Goal: Information Seeking & Learning: Learn about a topic

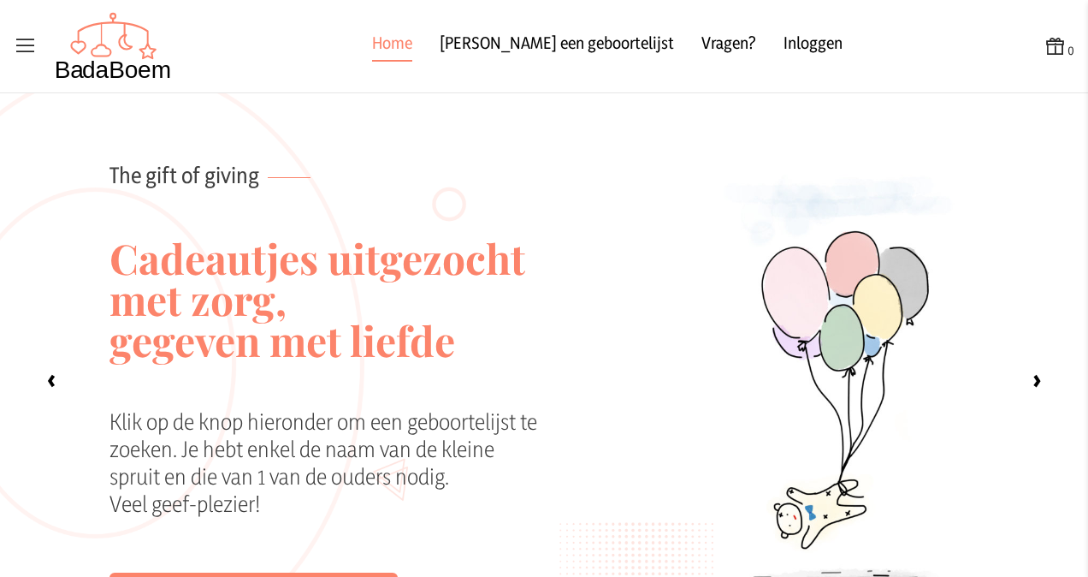
scroll to position [133, 0]
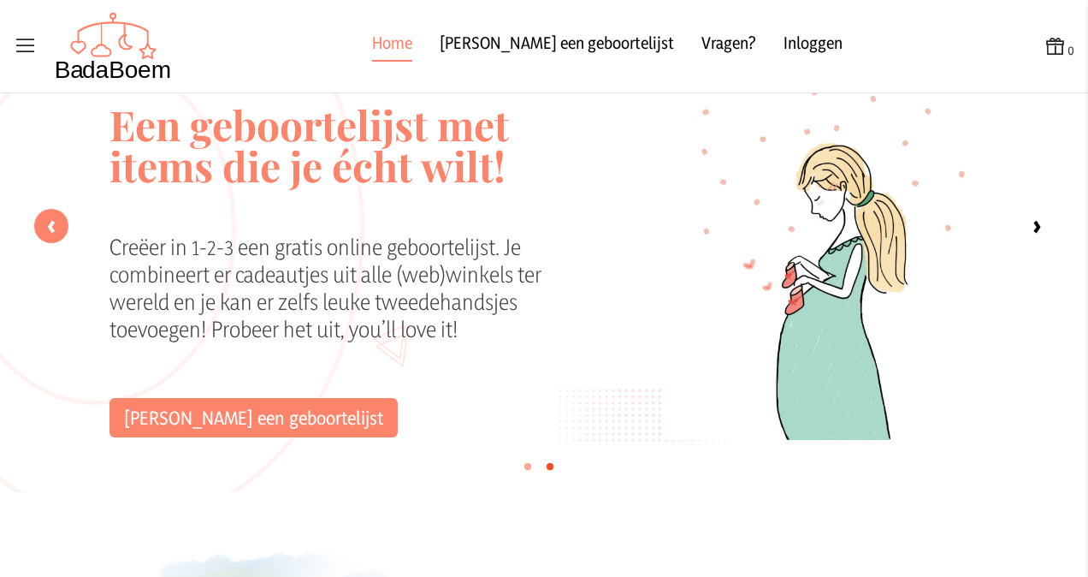
click at [39, 240] on label "‹" at bounding box center [51, 226] width 34 height 34
click at [0, 0] on input "‹" at bounding box center [0, 0] width 0 height 0
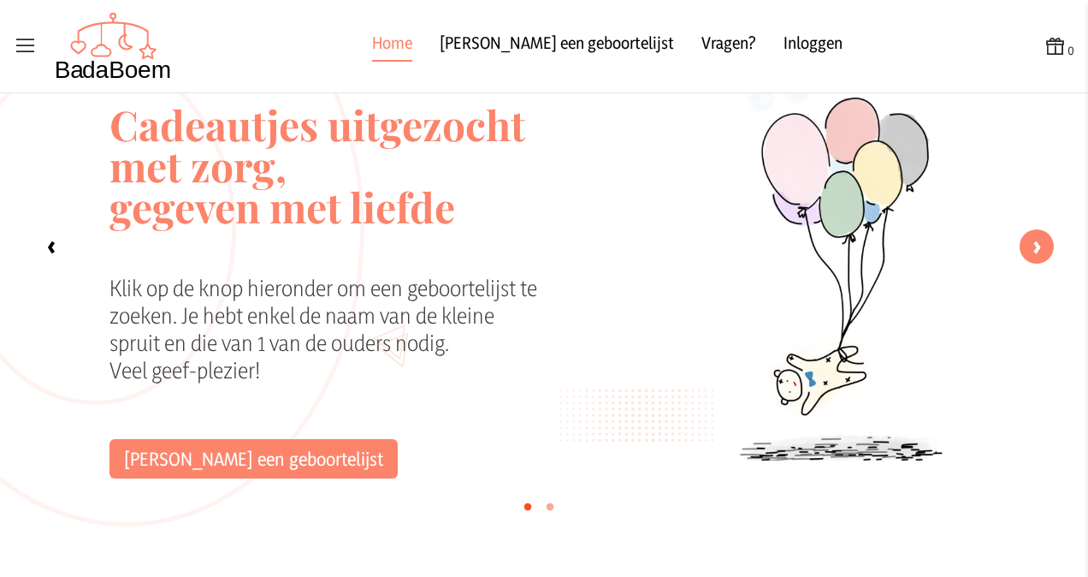
click at [1025, 244] on label "›" at bounding box center [1037, 246] width 34 height 34
click at [0, 0] on input "‹" at bounding box center [0, 0] width 0 height 0
click at [1020, 248] on label "›" at bounding box center [1037, 246] width 34 height 34
click at [0, 0] on input "‹" at bounding box center [0, 0] width 0 height 0
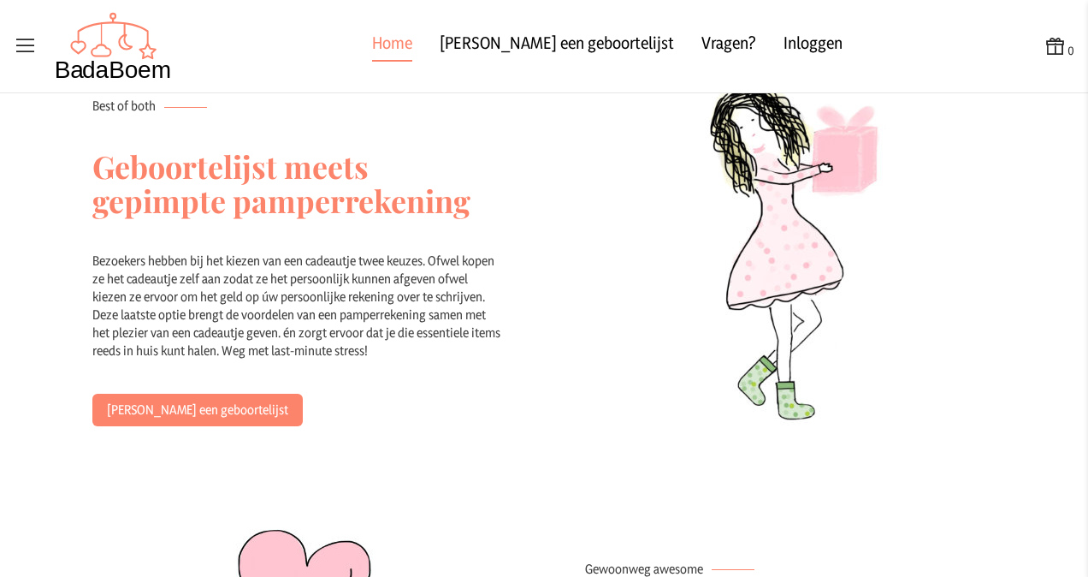
scroll to position [1160, 0]
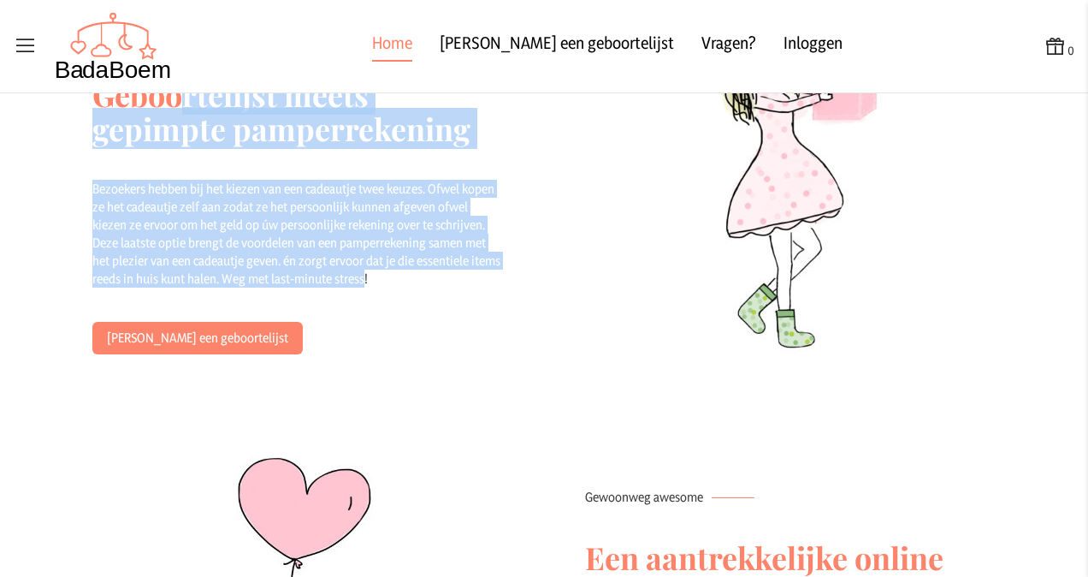
drag, startPoint x: 176, startPoint y: 126, endPoint x: 390, endPoint y: 305, distance: 279.4
click at [390, 305] on div "Best of both Geboortelijst meets gepimpte pamperrekening Bezoekers hebben bij h…" at bounding box center [297, 190] width 493 height 412
drag, startPoint x: 390, startPoint y: 305, endPoint x: 329, endPoint y: 299, distance: 61.1
click at [329, 299] on div "Bezoekers hebben bij het kiezen van een cadeautje twee keuzes. Ofwel kopen ze h…" at bounding box center [297, 251] width 411 height 142
click at [284, 283] on div "Bezoekers hebben bij het kiezen van een cadeautje twee keuzes. Ofwel kopen ze h…" at bounding box center [297, 251] width 411 height 142
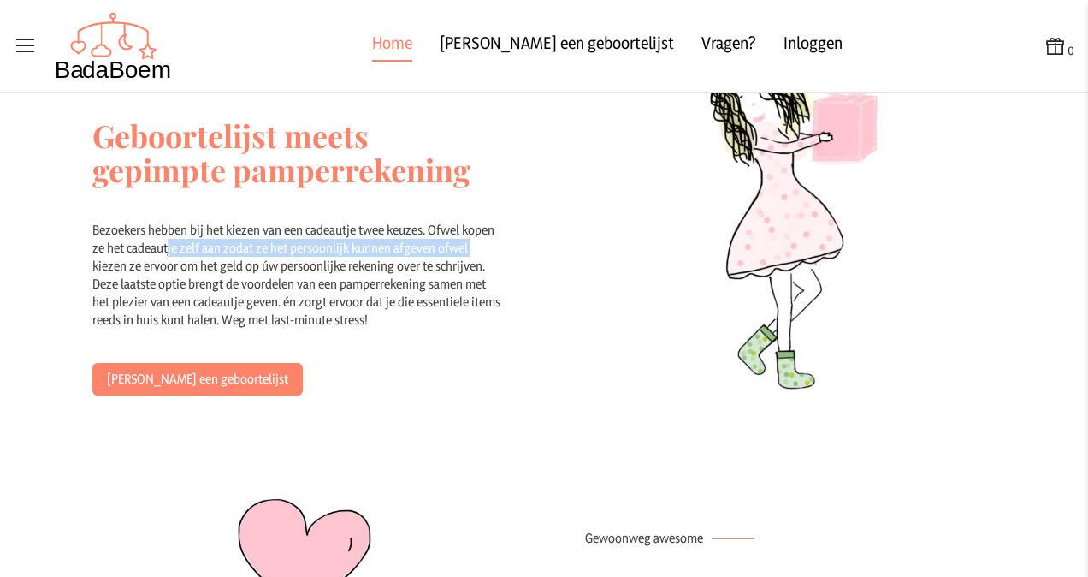
scroll to position [1174, 0]
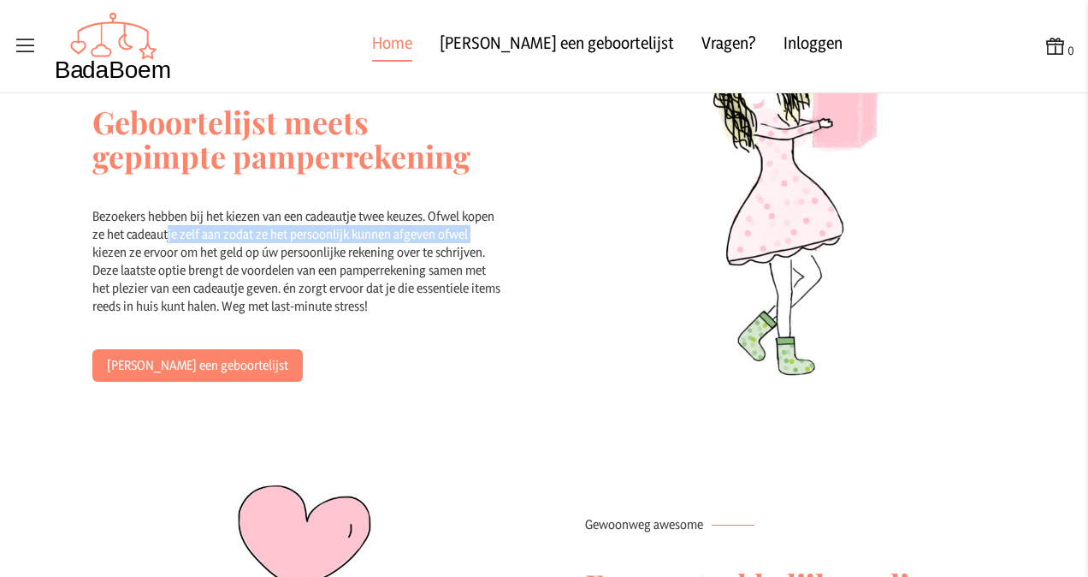
drag, startPoint x: 157, startPoint y: 229, endPoint x: 483, endPoint y: 313, distance: 335.8
click at [483, 313] on div "Bezoekers hebben bij het kiezen van een cadeautje twee keuzes. Ofwel kopen ze h…" at bounding box center [297, 278] width 411 height 142
drag, startPoint x: 483, startPoint y: 313, endPoint x: 377, endPoint y: 288, distance: 108.1
click at [377, 288] on div "Bezoekers hebben bij het kiezen van een cadeautje twee keuzes. Ofwel kopen ze h…" at bounding box center [297, 278] width 411 height 142
click at [418, 279] on div "Bezoekers hebben bij het kiezen van een cadeautje twee keuzes. Ofwel kopen ze h…" at bounding box center [297, 278] width 411 height 142
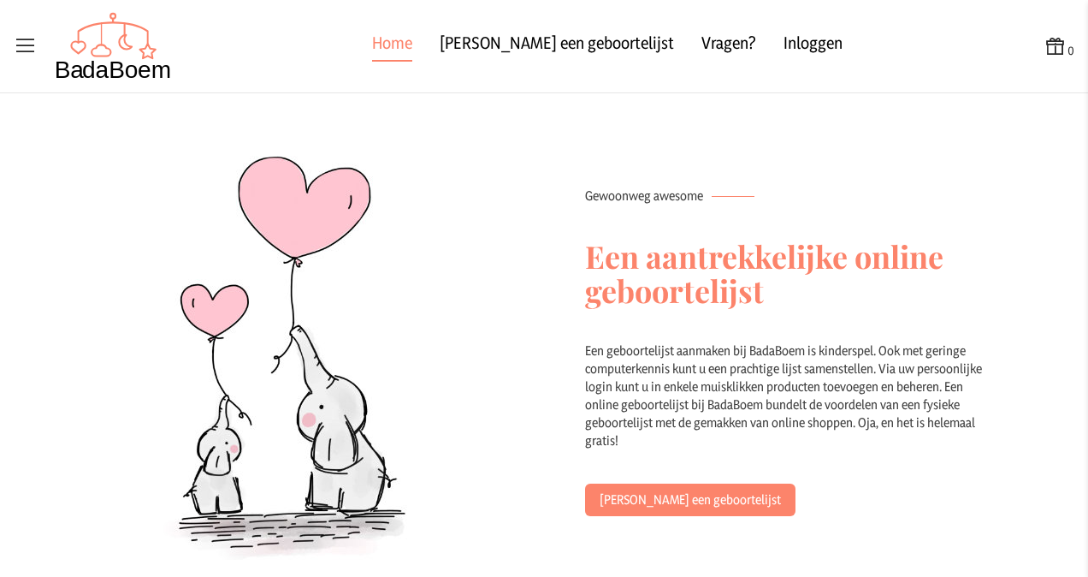
scroll to position [1516, 0]
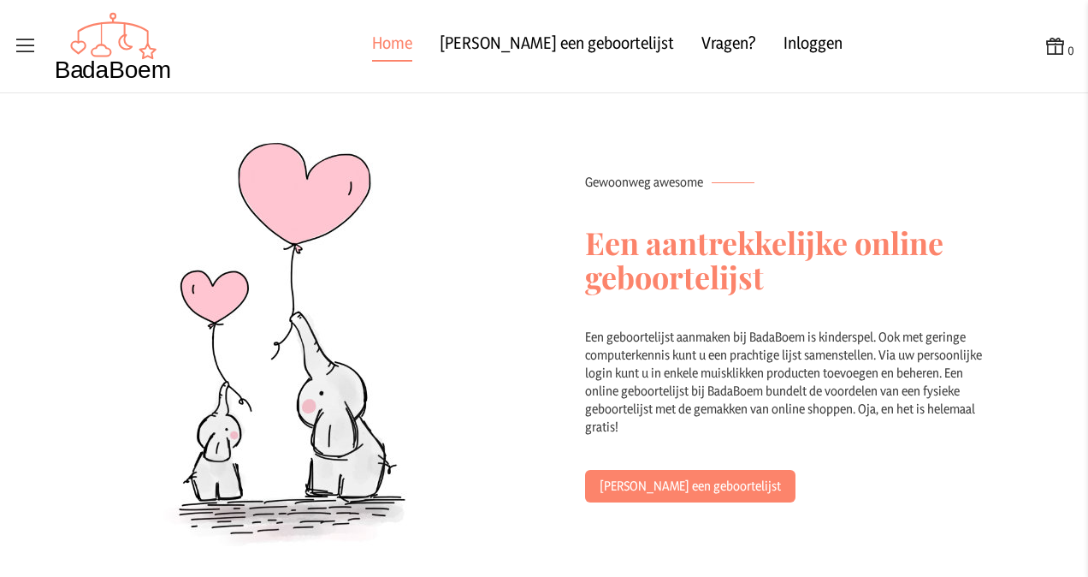
drag, startPoint x: 698, startPoint y: 337, endPoint x: 773, endPoint y: 419, distance: 111.4
click at [773, 419] on div "Een geboortelijst aanmaken bij BadaBoem is kinderspel. Ook met geringe computer…" at bounding box center [790, 399] width 411 height 142
drag, startPoint x: 773, startPoint y: 419, endPoint x: 758, endPoint y: 416, distance: 15.8
click at [761, 416] on div "Een geboortelijst aanmaken bij BadaBoem is kinderspel. Ook met geringe computer…" at bounding box center [790, 399] width 411 height 142
click at [735, 419] on div "Een geboortelijst aanmaken bij BadaBoem is kinderspel. Ook met geringe computer…" at bounding box center [790, 399] width 411 height 142
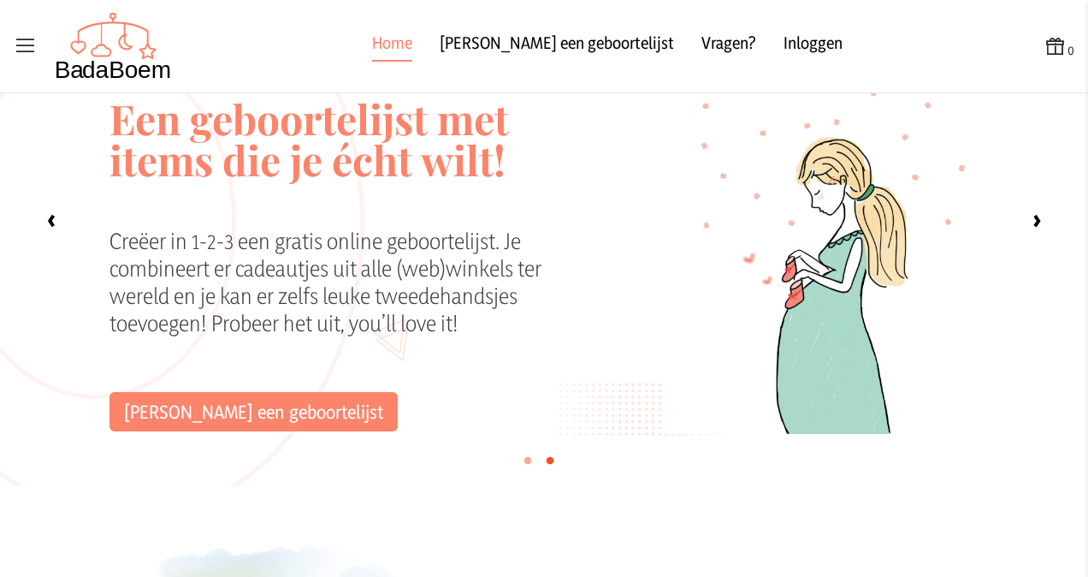
scroll to position [0, 0]
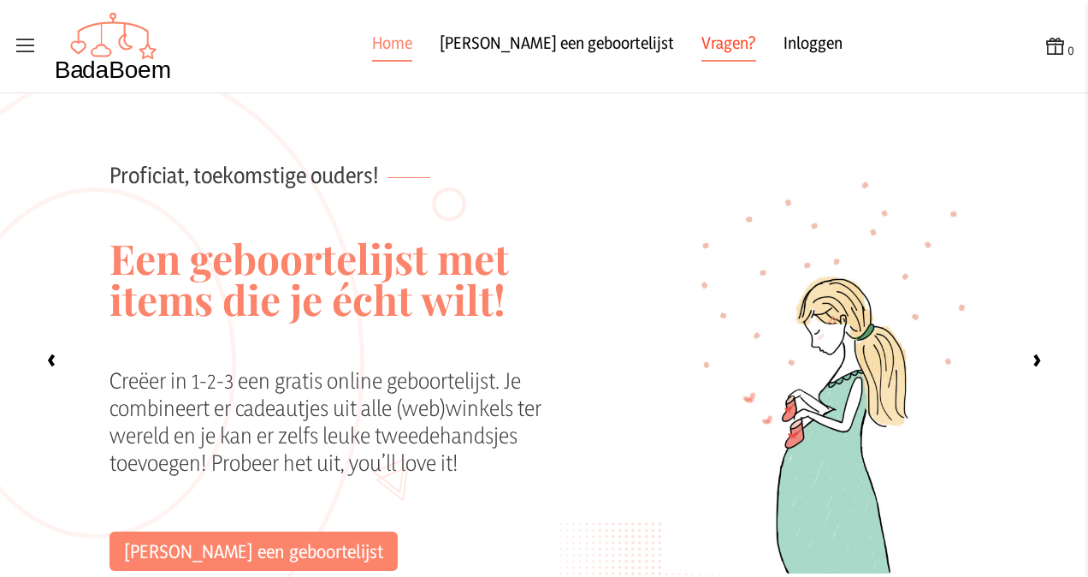
click at [702, 44] on link "Vragen?" at bounding box center [729, 46] width 55 height 31
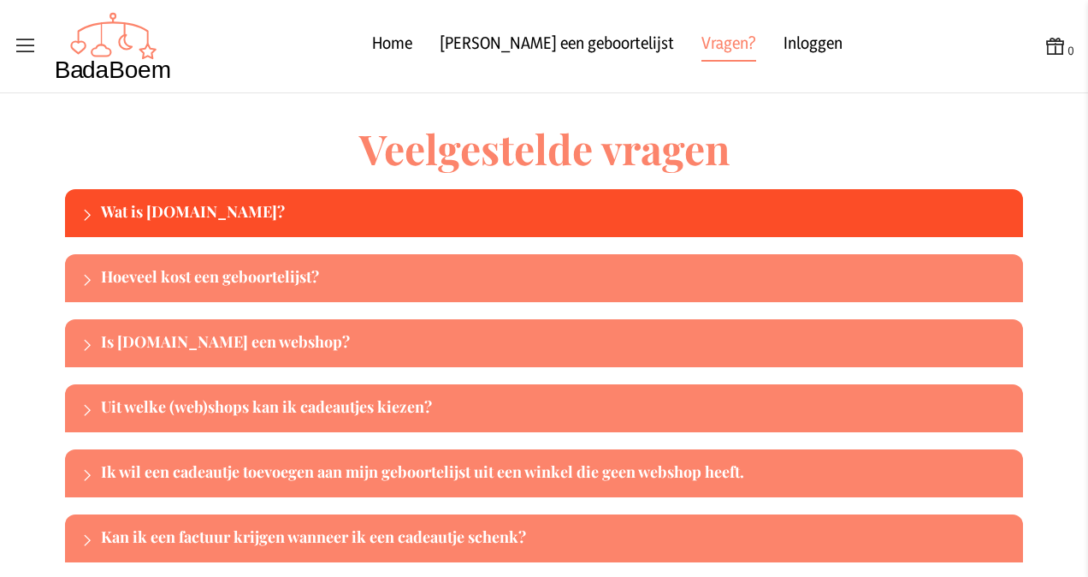
click at [193, 221] on div "Wat is [DOMAIN_NAME]?" at bounding box center [559, 212] width 916 height 27
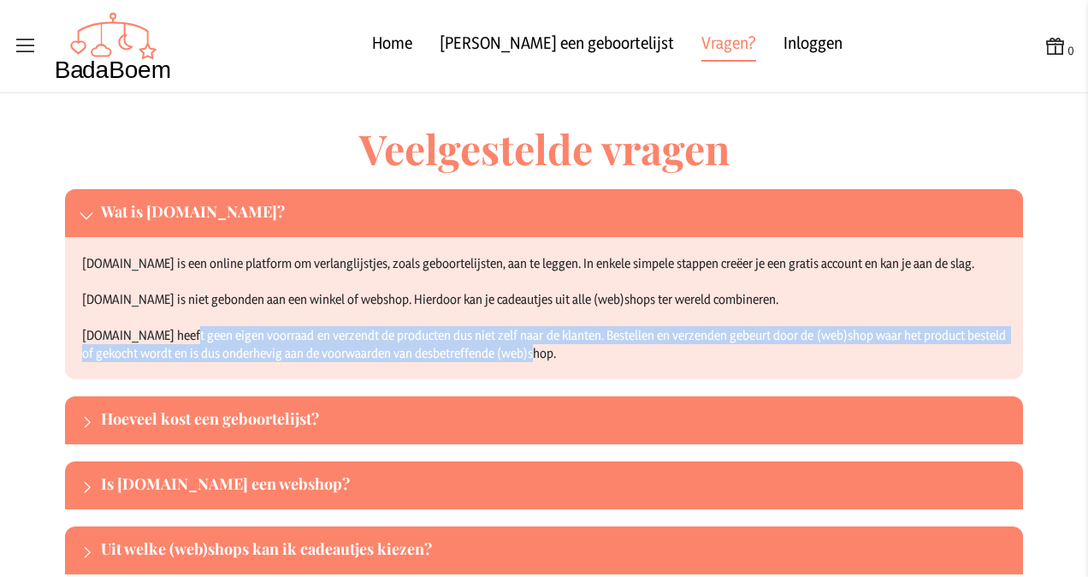
drag, startPoint x: 199, startPoint y: 331, endPoint x: 548, endPoint y: 356, distance: 350.0
click at [548, 356] on div "[DOMAIN_NAME] is een online platform om verlanglijstjes, zoals geboortelijsten,…" at bounding box center [544, 308] width 958 height 142
drag, startPoint x: 548, startPoint y: 356, endPoint x: 450, endPoint y: 351, distance: 97.7
click at [493, 346] on div "[DOMAIN_NAME] is een online platform om verlanglijstjes, zoals geboortelijsten,…" at bounding box center [544, 308] width 958 height 142
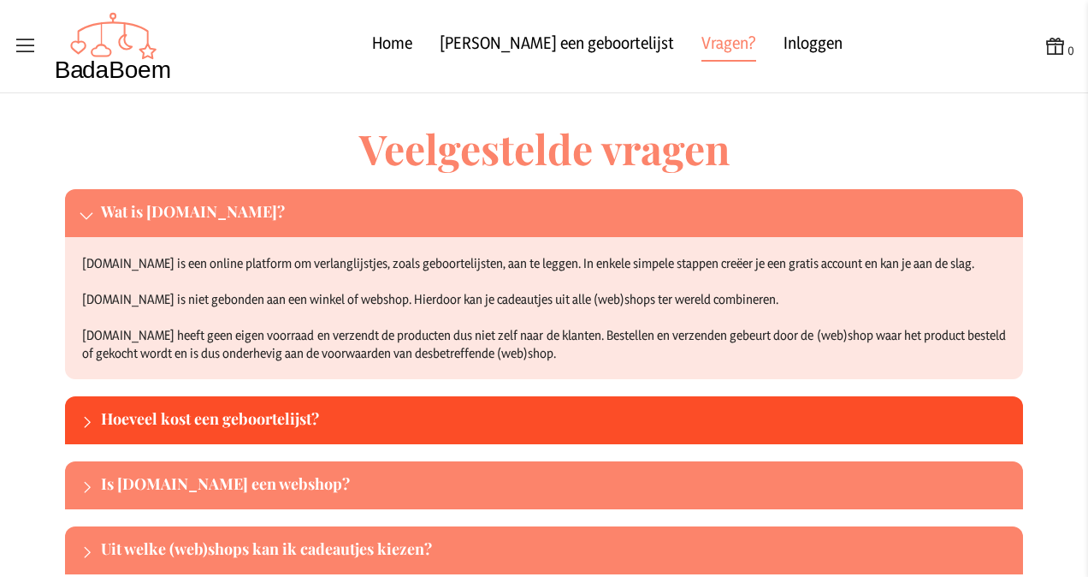
click at [293, 406] on div "Hoeveel kost een geboortelijst?" at bounding box center [544, 420] width 958 height 48
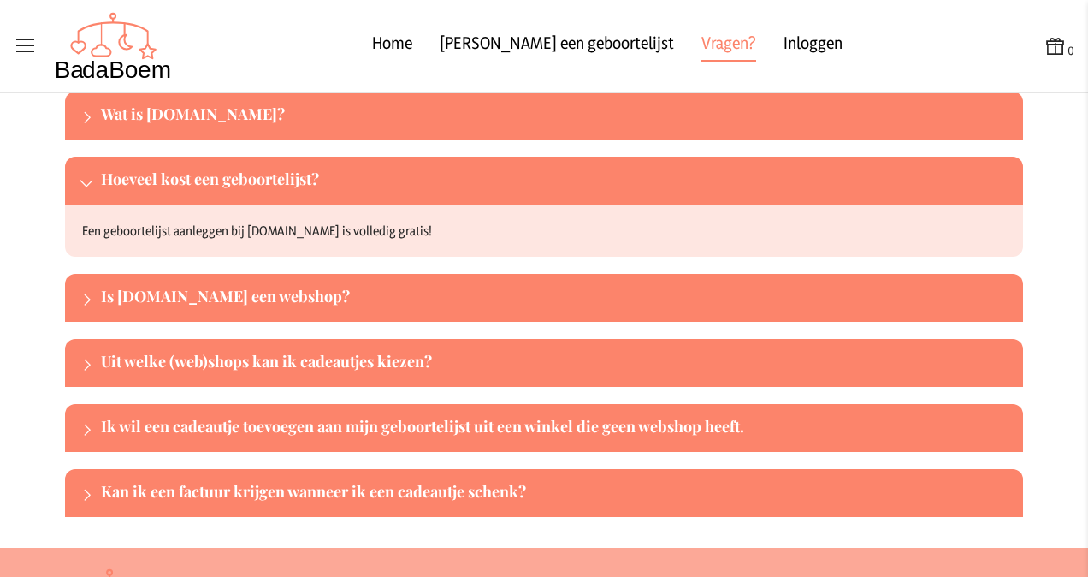
scroll to position [171, 0]
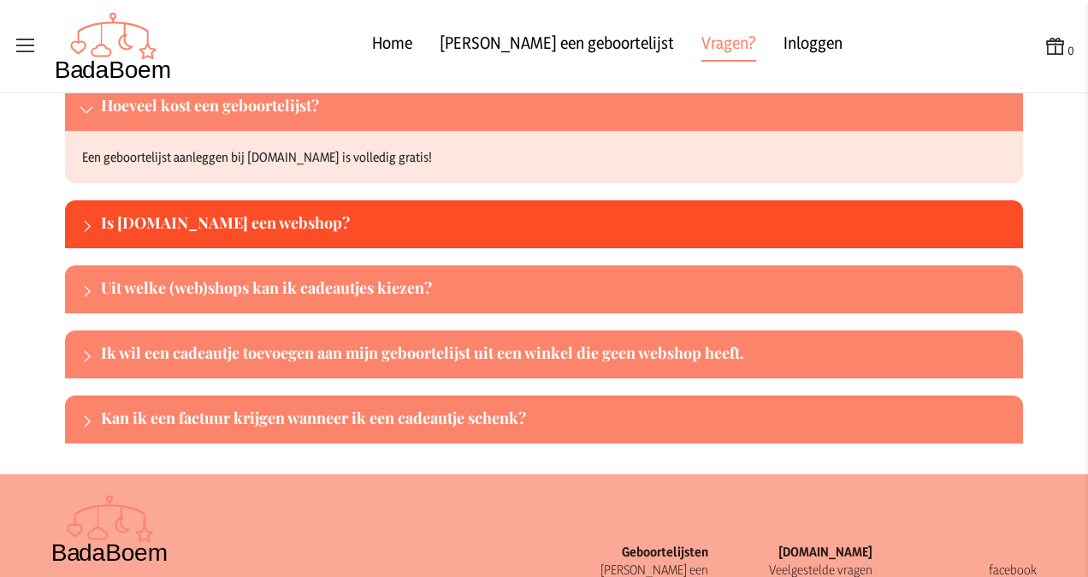
click at [138, 221] on div "Is [DOMAIN_NAME] een webshop?" at bounding box center [559, 223] width 916 height 27
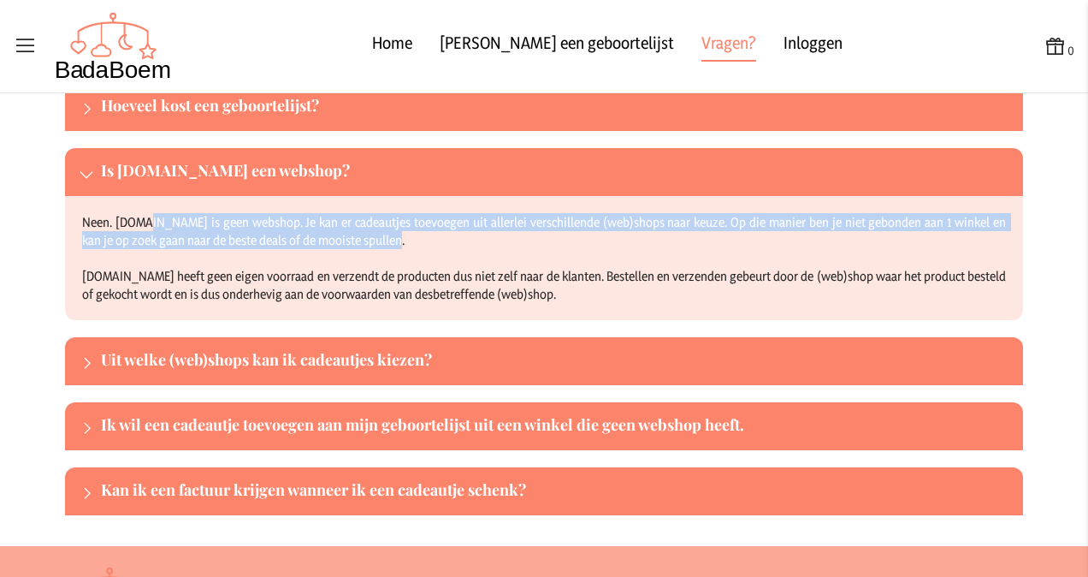
drag, startPoint x: 138, startPoint y: 221, endPoint x: 386, endPoint y: 244, distance: 249.2
click at [386, 244] on div "Neen. [DOMAIN_NAME] is geen webshop. Je kan er cadeautjes toevoegen uit allerle…" at bounding box center [544, 258] width 958 height 124
drag, startPoint x: 386, startPoint y: 244, endPoint x: 288, endPoint y: 243, distance: 97.5
click at [288, 243] on div "Neen. [DOMAIN_NAME] is geen webshop. Je kan er cadeautjes toevoegen uit allerle…" at bounding box center [544, 258] width 958 height 124
click at [264, 235] on div "Neen. [DOMAIN_NAME] is geen webshop. Je kan er cadeautjes toevoegen uit allerle…" at bounding box center [544, 258] width 958 height 124
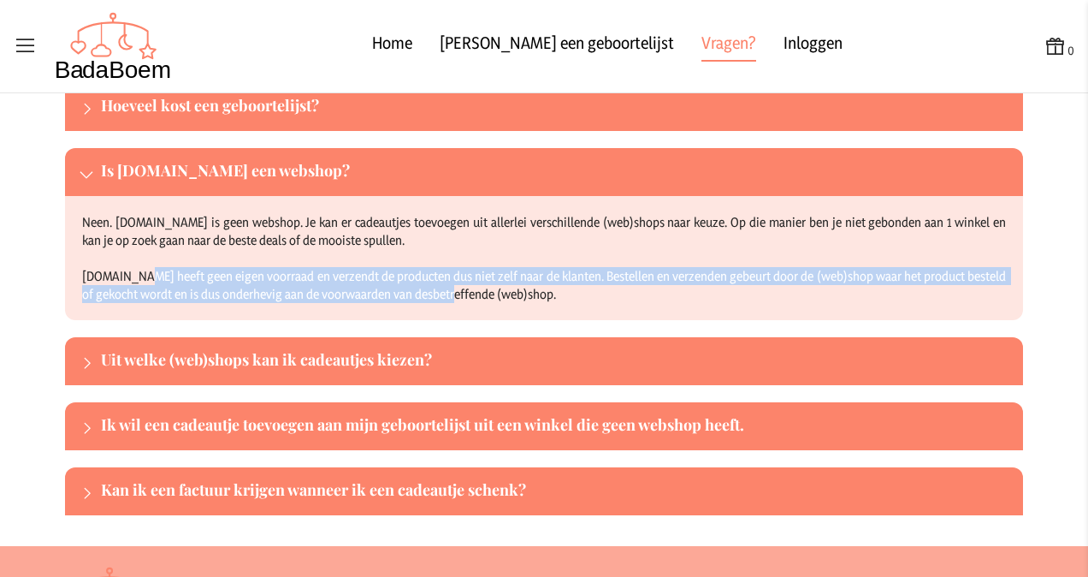
drag, startPoint x: 149, startPoint y: 269, endPoint x: 454, endPoint y: 290, distance: 306.2
click at [454, 290] on div "Neen. [DOMAIN_NAME] is geen webshop. Je kan er cadeautjes toevoegen uit allerle…" at bounding box center [544, 258] width 958 height 124
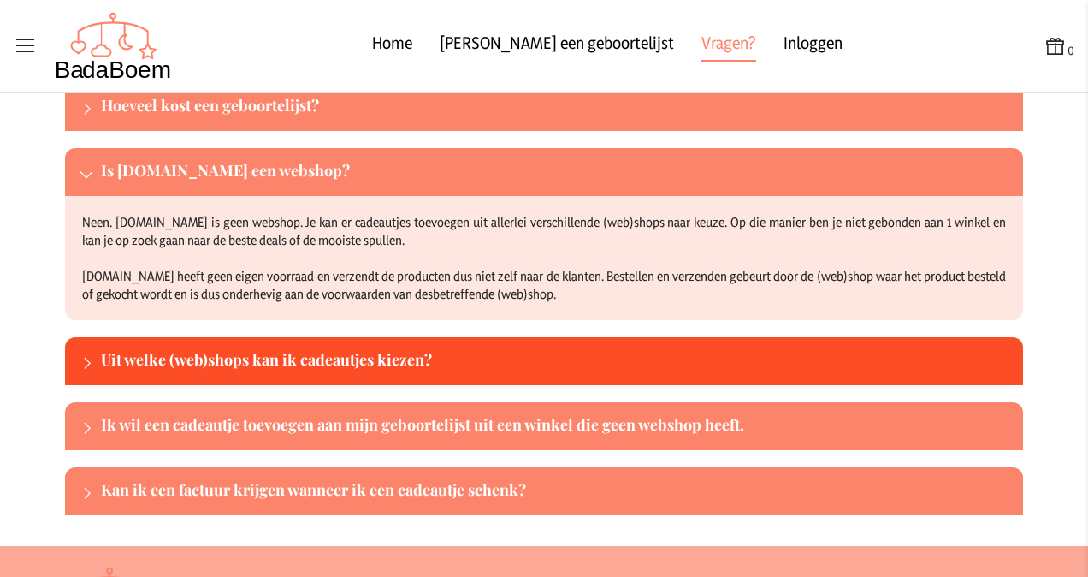
click at [376, 354] on div "Uit welke (web)shops kan ik cadeautjes kiezen?" at bounding box center [559, 360] width 916 height 27
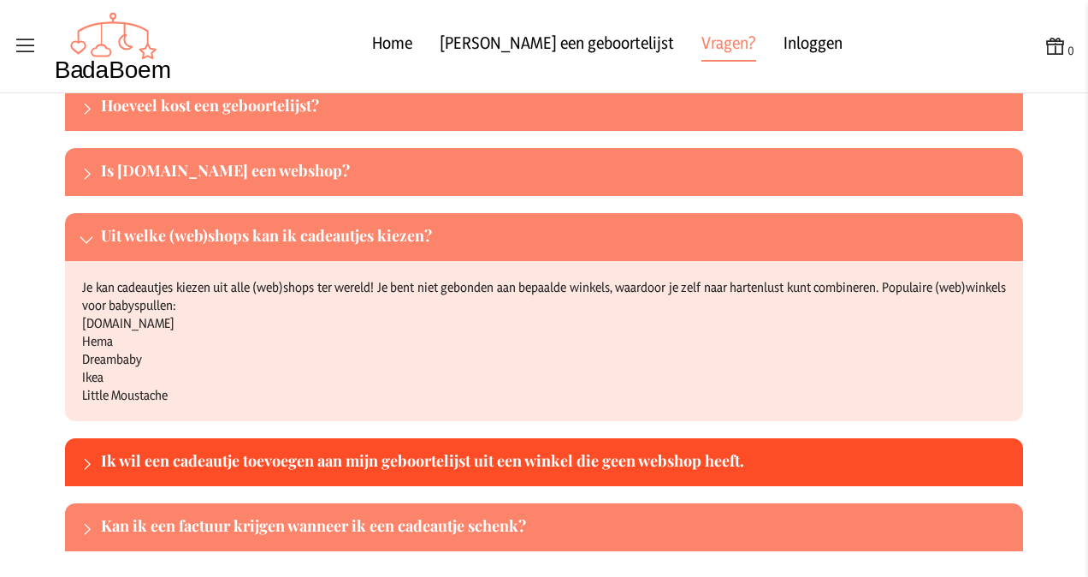
click at [175, 455] on div "Ik wil een cadeautje toevoegen aan mijn geboortelijst uit een winkel die geen w…" at bounding box center [559, 461] width 916 height 27
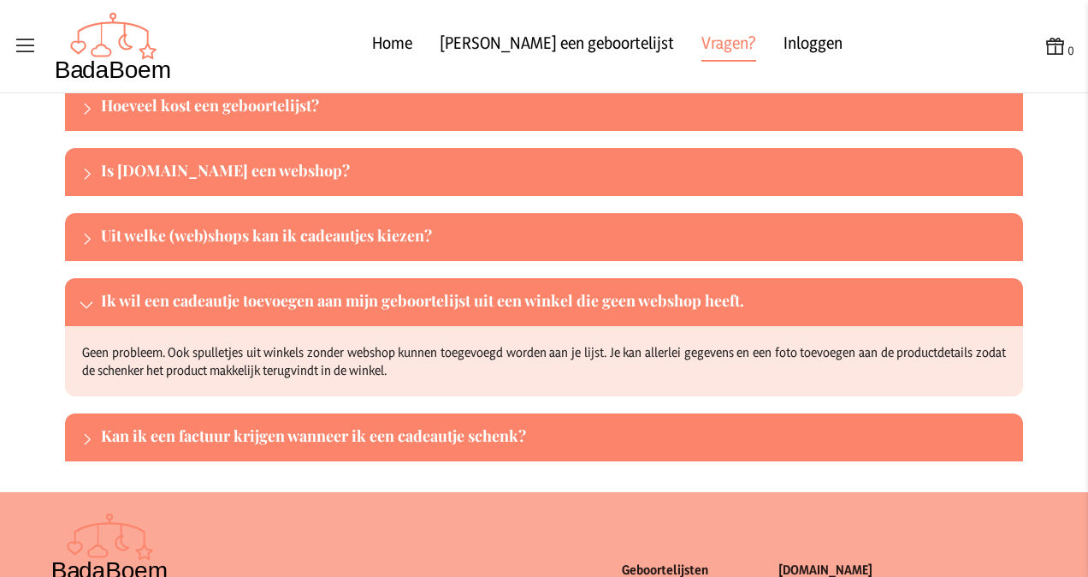
drag, startPoint x: 118, startPoint y: 341, endPoint x: 459, endPoint y: 368, distance: 341.6
click at [459, 368] on div "Geen probleem. Ook spulletjes uit winkels zonder webshop kunnen toegevoegd word…" at bounding box center [544, 361] width 958 height 70
drag, startPoint x: 459, startPoint y: 368, endPoint x: 338, endPoint y: 363, distance: 120.8
click at [338, 363] on div "Geen probleem. Ook spulletjes uit winkels zonder webshop kunnen toegevoegd word…" at bounding box center [544, 361] width 958 height 70
click at [301, 356] on div "Geen probleem. Ook spulletjes uit winkels zonder webshop kunnen toegevoegd word…" at bounding box center [544, 361] width 958 height 70
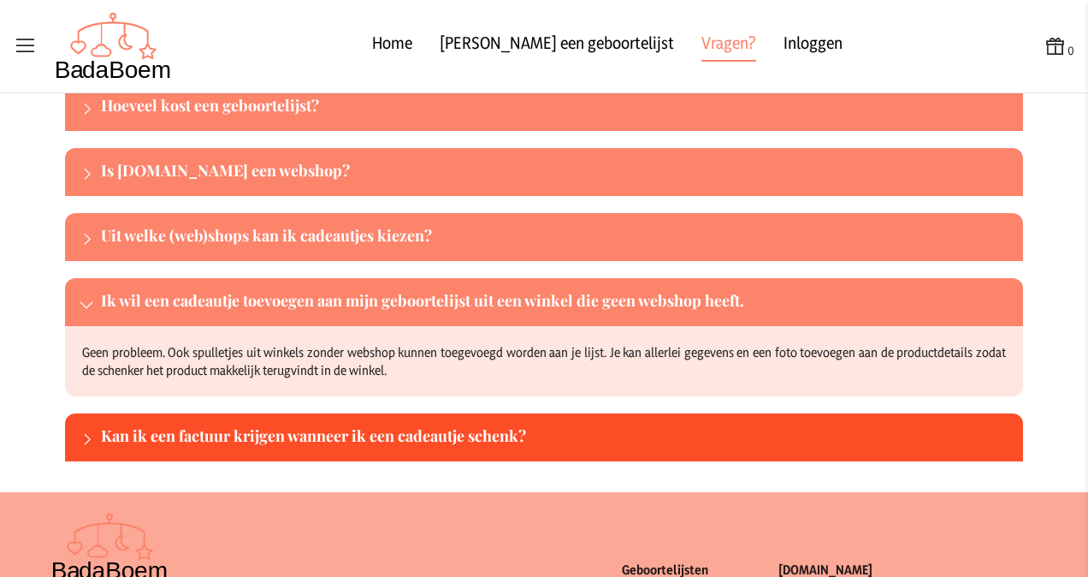
click at [210, 435] on div "Kan ik een factuur krijgen wanneer ik een cadeautje schenk?" at bounding box center [559, 437] width 916 height 27
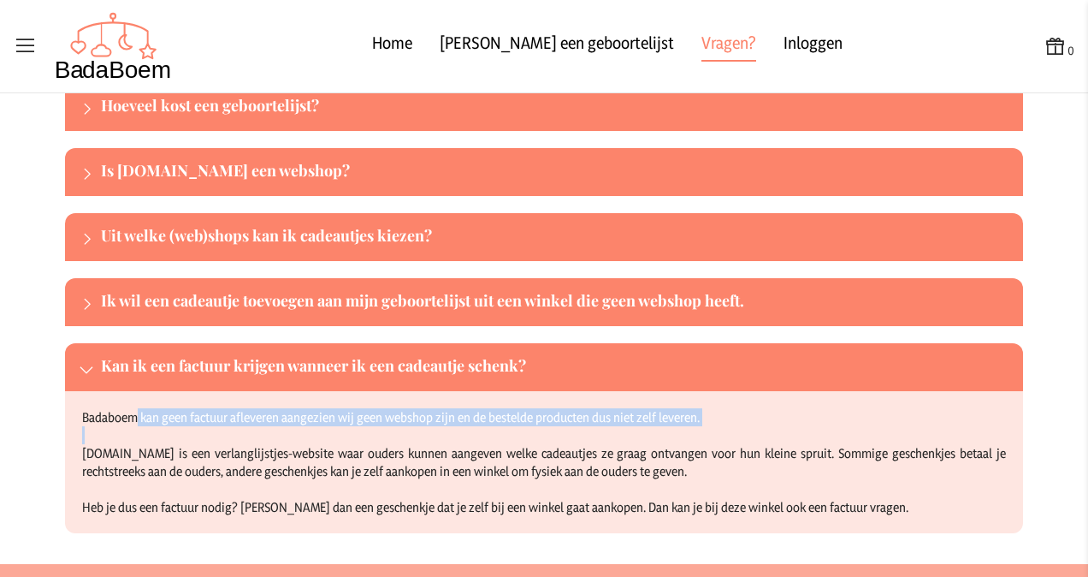
drag, startPoint x: 286, startPoint y: 419, endPoint x: 661, endPoint y: 440, distance: 375.3
click at [661, 440] on div "Badaboem kan geen factuur afleveren aangezien wij geen webshop zijn en de beste…" at bounding box center [544, 462] width 958 height 142
drag, startPoint x: 661, startPoint y: 440, endPoint x: 548, endPoint y: 438, distance: 112.1
click at [554, 436] on div "Badaboem kan geen factuur afleveren aangezien wij geen webshop zijn en de beste…" at bounding box center [544, 462] width 958 height 142
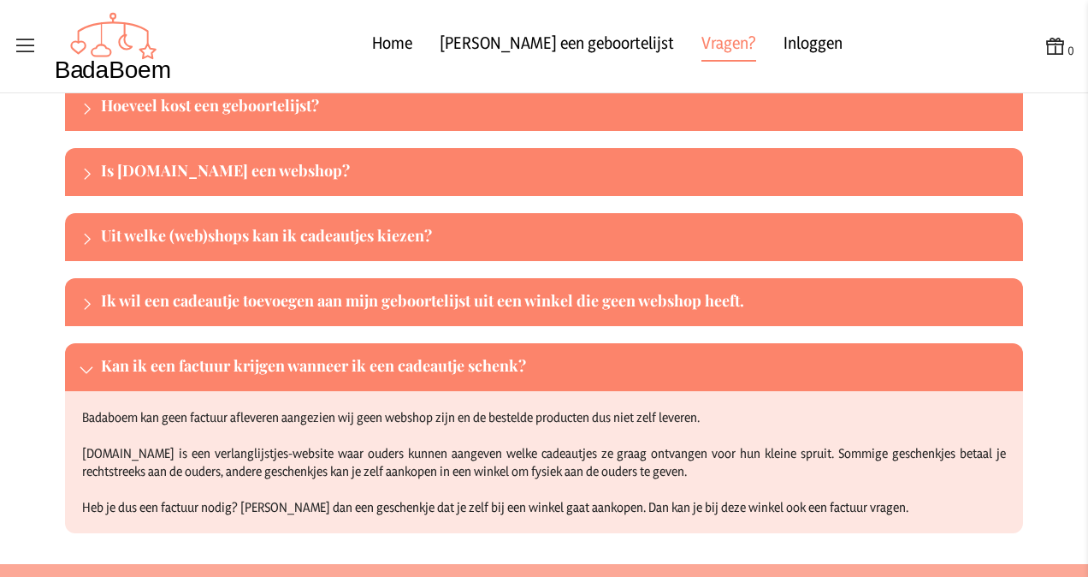
click at [510, 484] on div "Badaboem kan geen factuur afleveren aangezien wij geen webshop zijn en de beste…" at bounding box center [544, 462] width 958 height 142
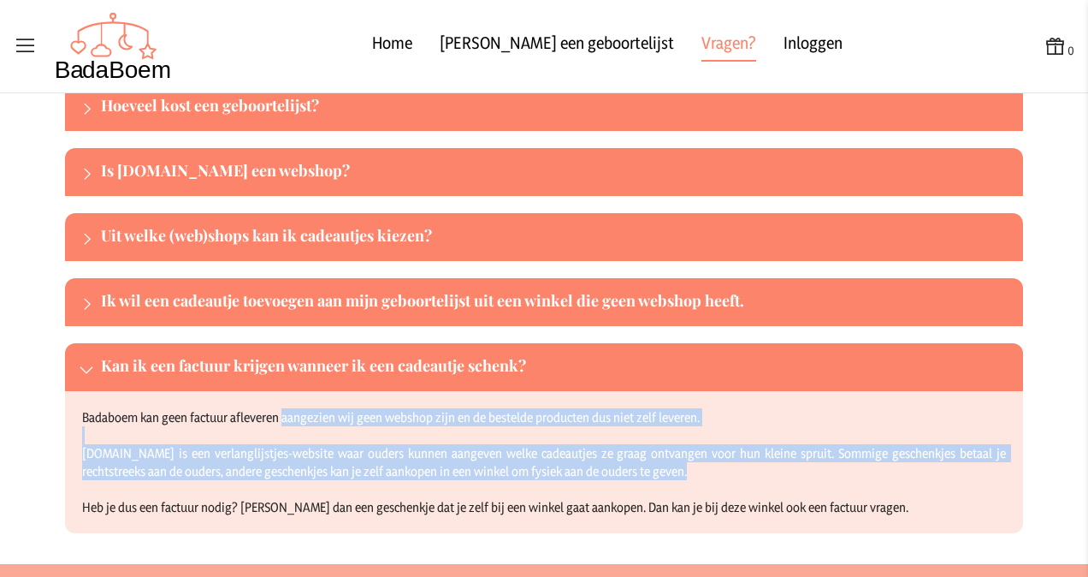
drag, startPoint x: 496, startPoint y: 481, endPoint x: 277, endPoint y: 409, distance: 230.5
click at [277, 409] on div "Badaboem kan geen factuur afleveren aangezien wij geen webshop zijn en de beste…" at bounding box center [544, 462] width 958 height 142
click at [278, 474] on div "Badaboem kan geen factuur afleveren aangezien wij geen webshop zijn en de beste…" at bounding box center [544, 462] width 958 height 142
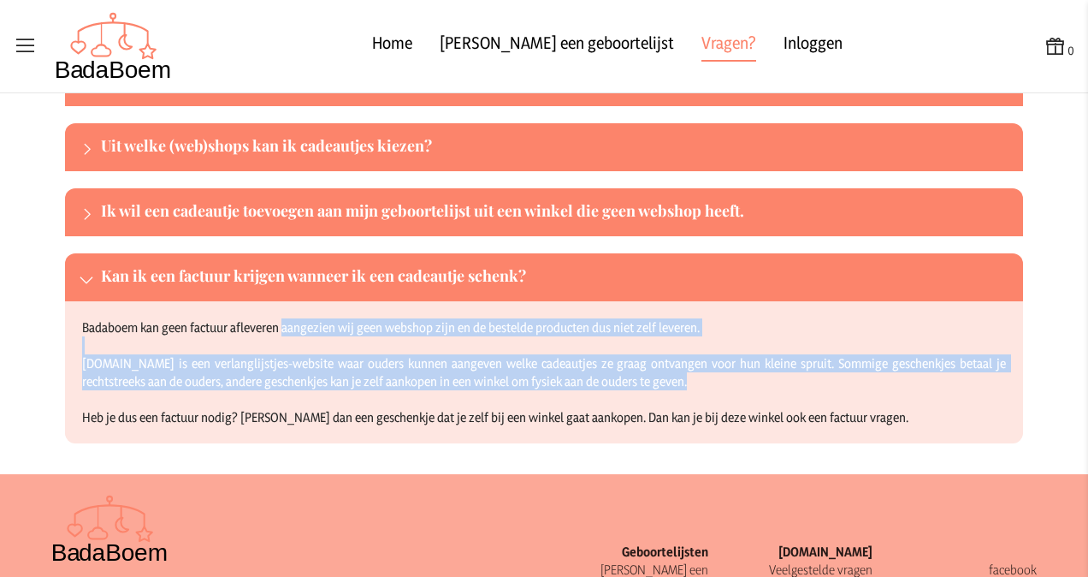
scroll to position [366, 0]
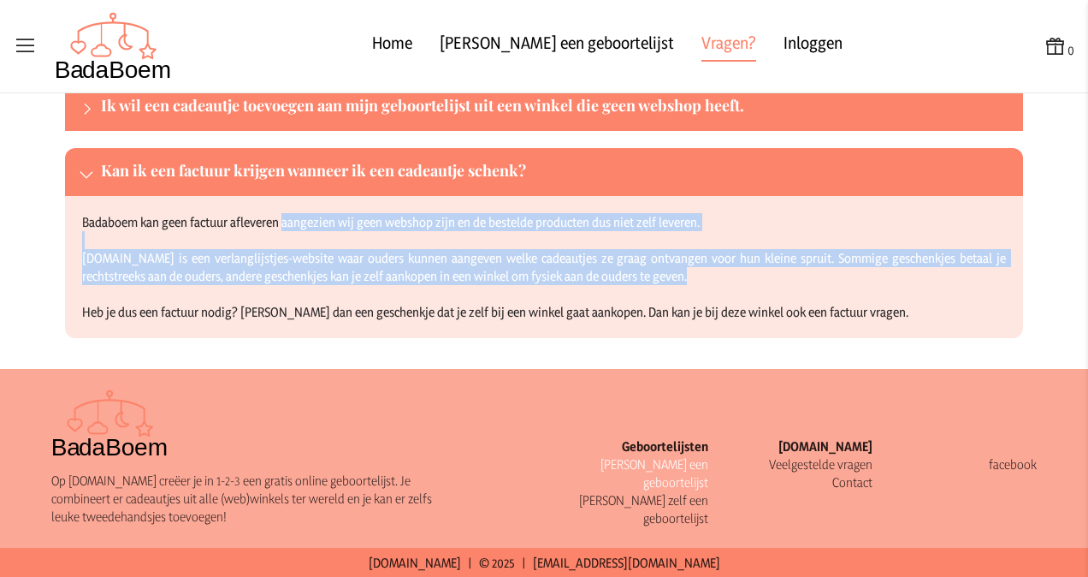
click at [650, 466] on link "[PERSON_NAME] een geboortelijst" at bounding box center [655, 473] width 108 height 34
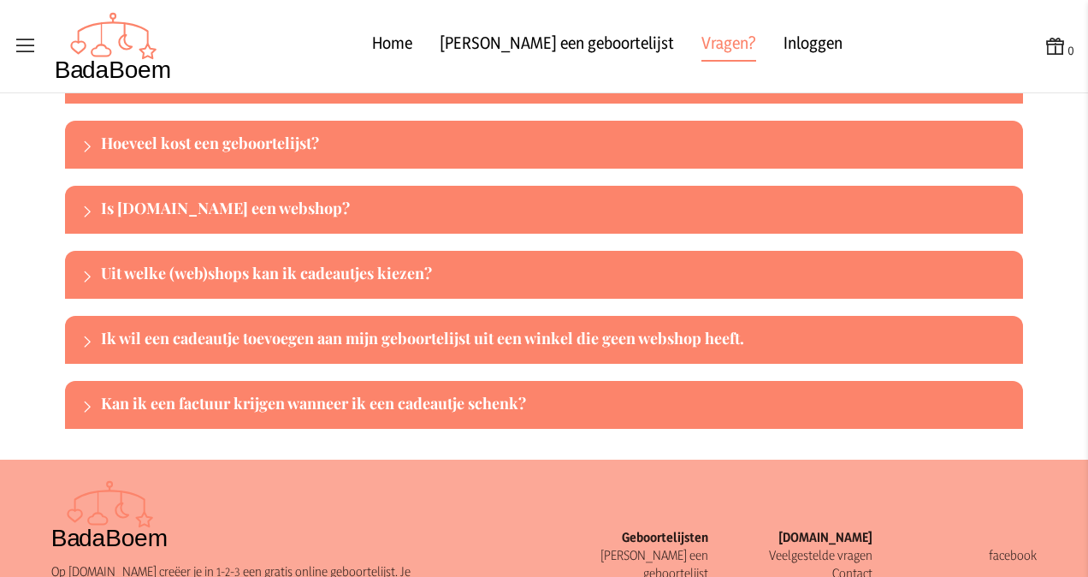
scroll to position [224, 0]
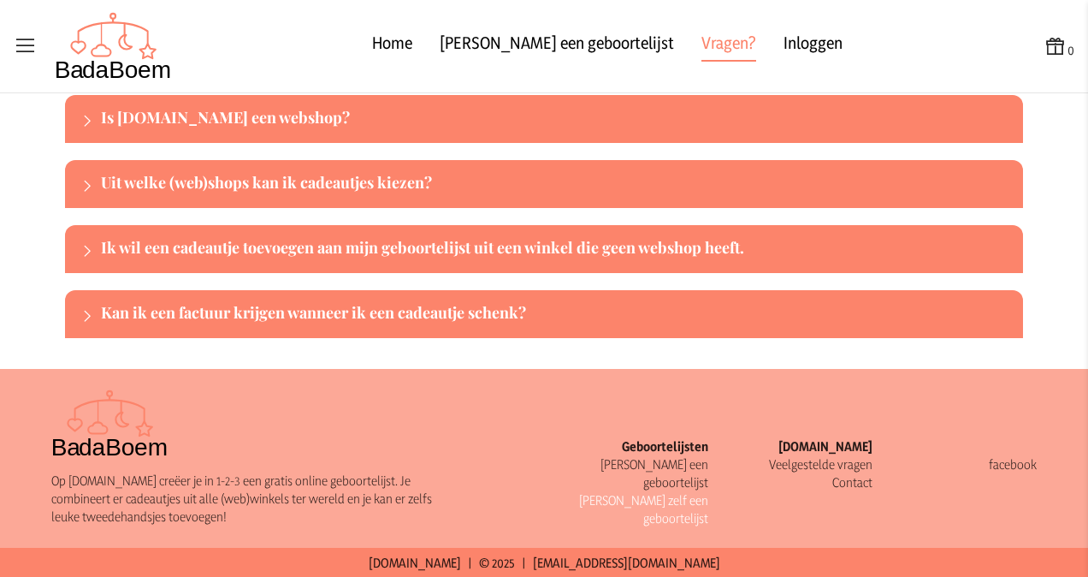
click at [642, 492] on link "[PERSON_NAME] zelf een geboortelijst" at bounding box center [643, 509] width 129 height 34
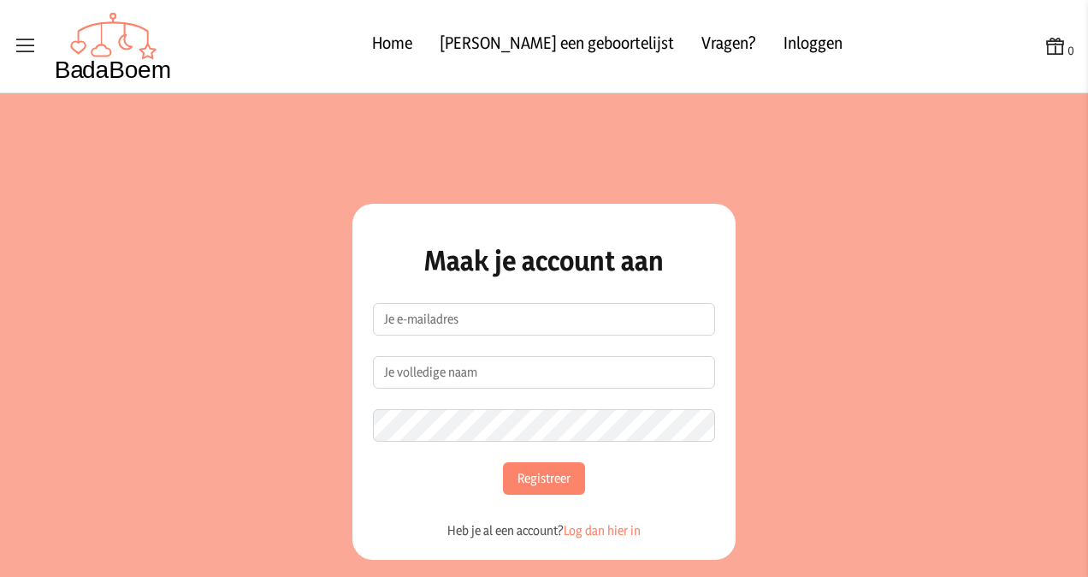
click at [16, 50] on icon at bounding box center [26, 46] width 24 height 24
click at [2, 2] on input "checkbox" at bounding box center [1, 1] width 2 height 2
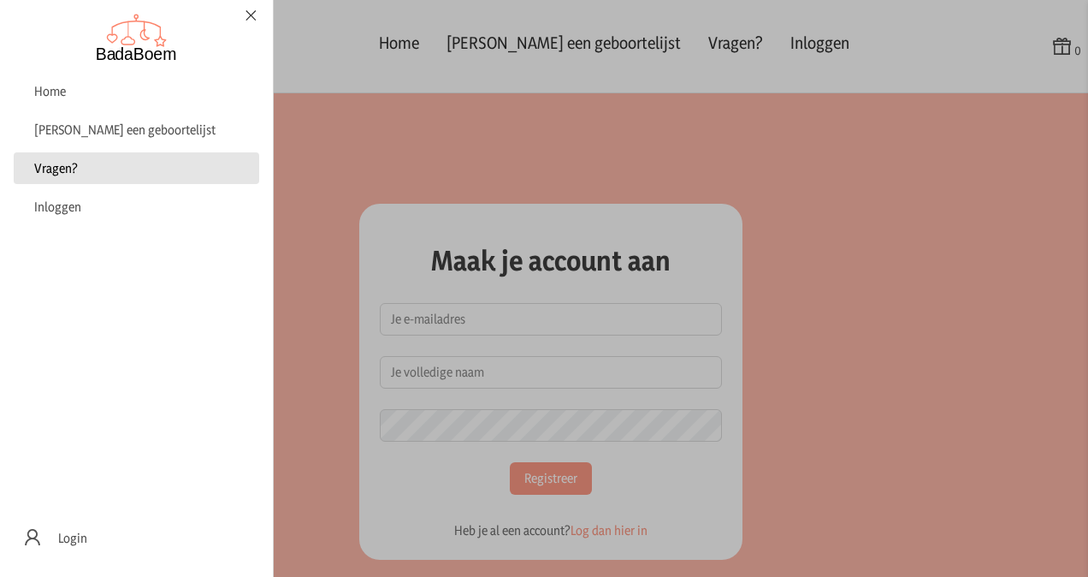
click at [84, 171] on link "Vragen?" at bounding box center [137, 168] width 246 height 32
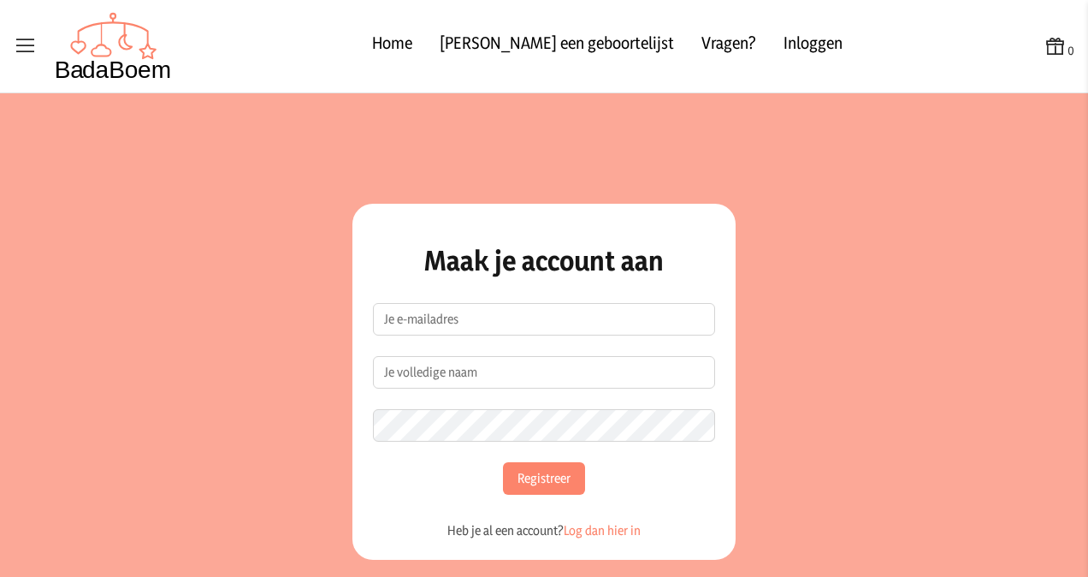
checkbox input "false"
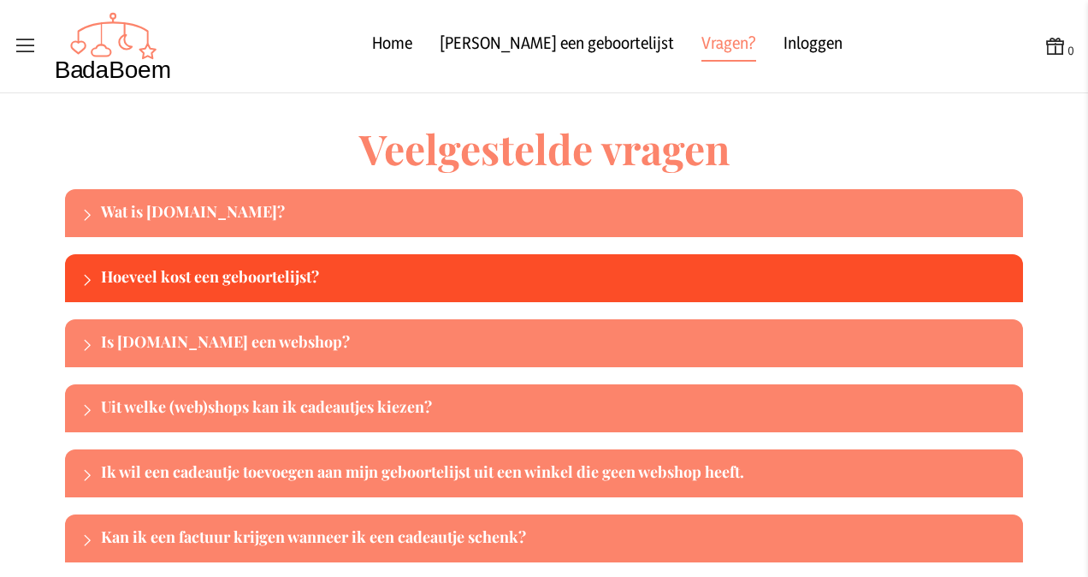
click at [231, 291] on div "Hoeveel kost een geboortelijst?" at bounding box center [559, 277] width 916 height 27
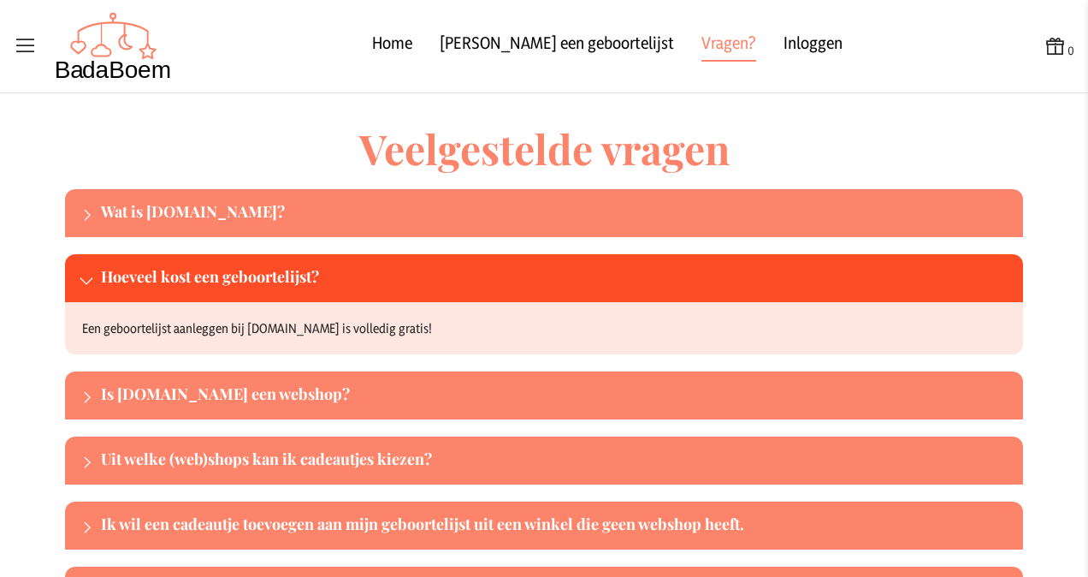
click at [235, 281] on div "Hoeveel kost een geboortelijst?" at bounding box center [559, 277] width 916 height 27
